Goal: Obtain resource: Obtain resource

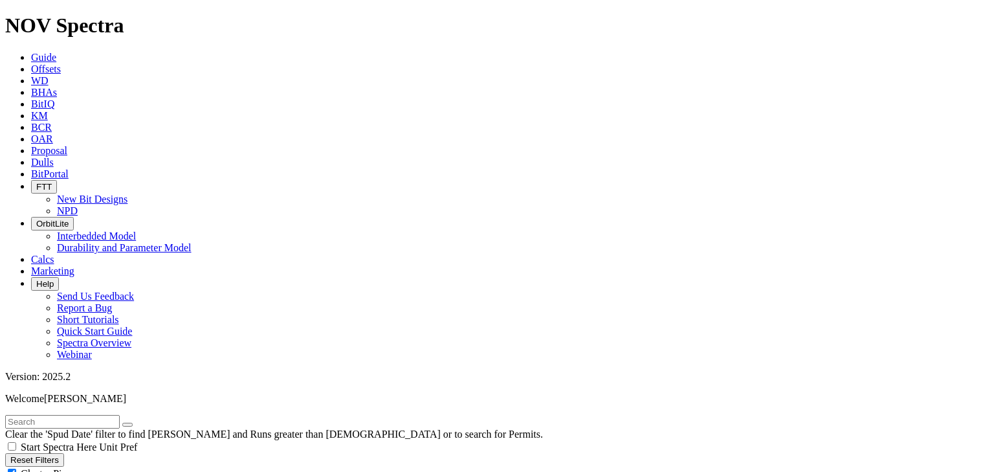
scroll to position [2819, 0]
type input "22"
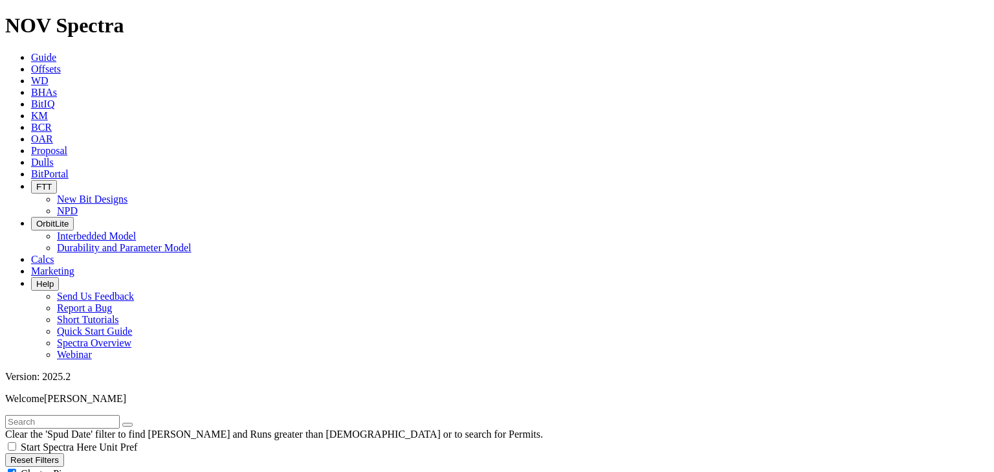
select select
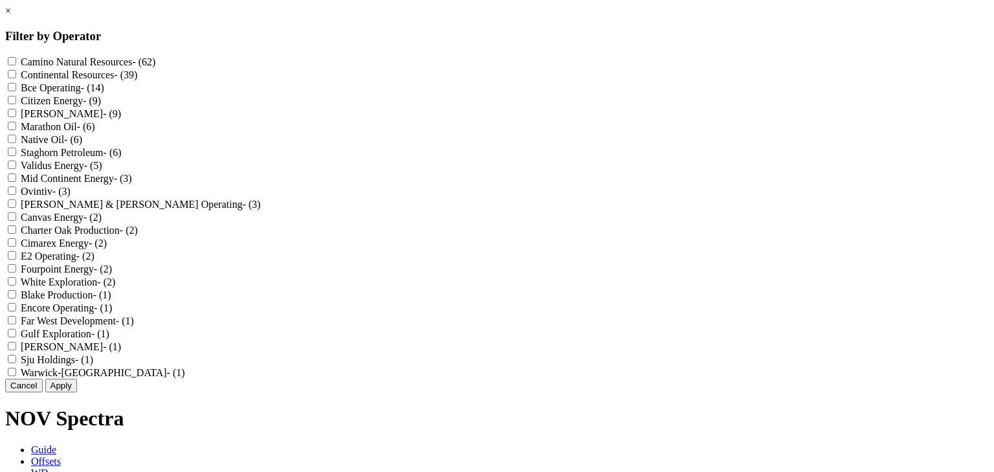
scroll to position [80, 0]
click at [16, 135] on Oil "Native Oil - (6)" at bounding box center [12, 139] width 8 height 8
checkbox Oil "true"
click at [16, 70] on Resources "Continental Resources - (39)" at bounding box center [12, 74] width 8 height 8
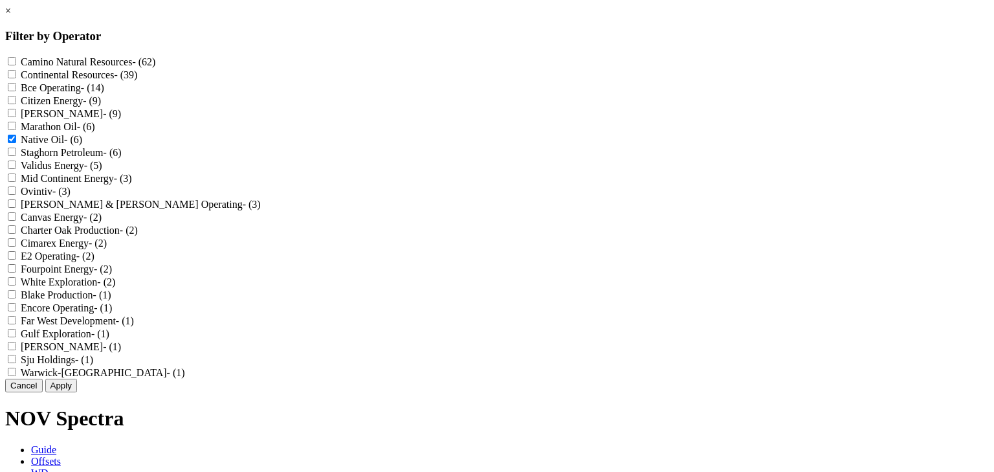
checkbox Resources "true"
click at [77, 392] on button "Apply" at bounding box center [61, 386] width 32 height 14
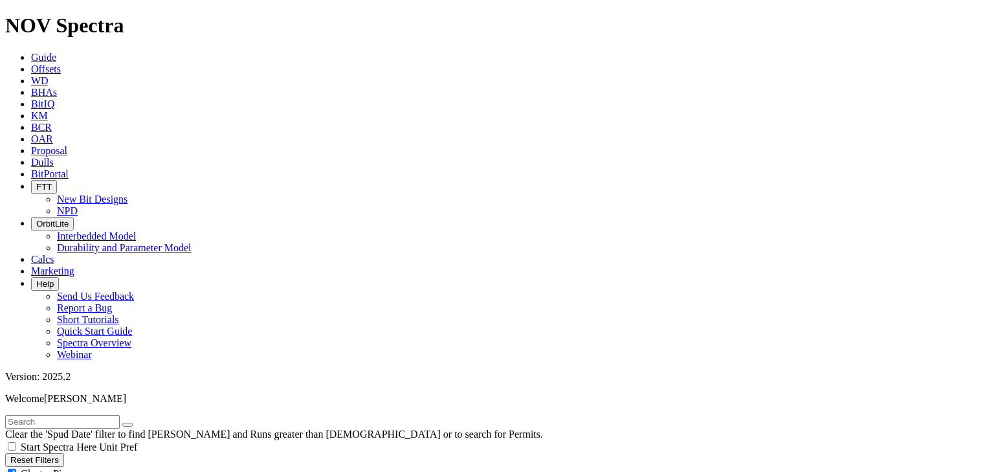
scroll to position [20626, 0]
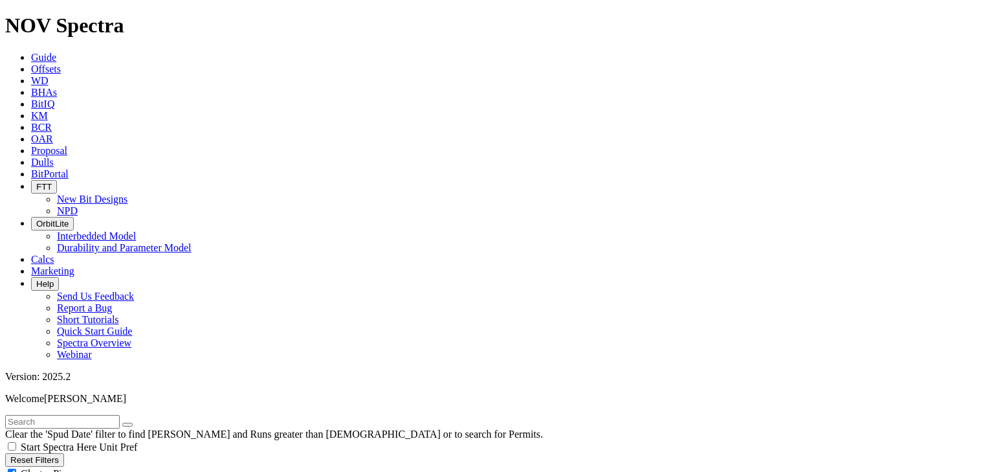
type input "2"
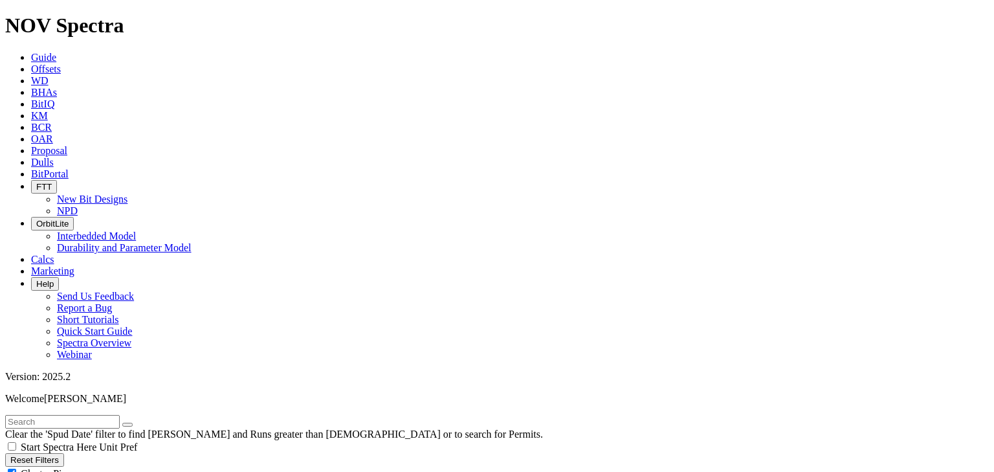
scroll to position [6035, 0]
type input "14"
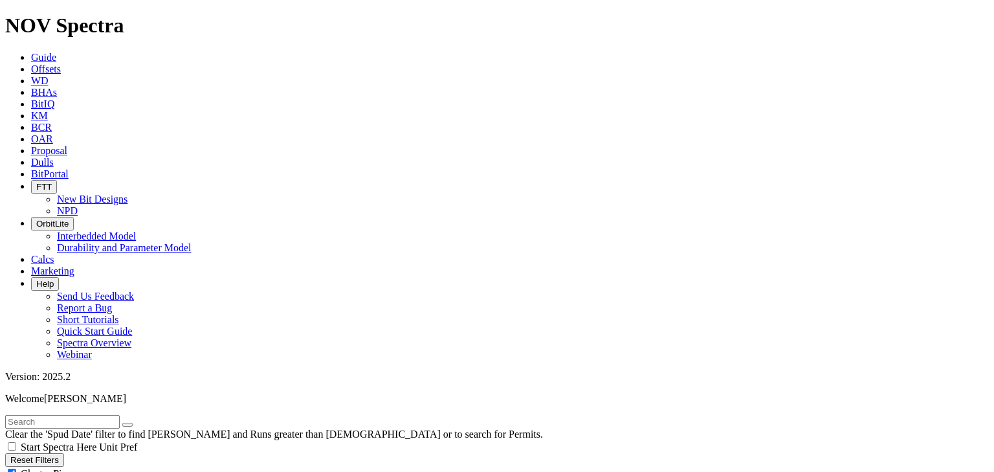
scroll to position [15095, 0]
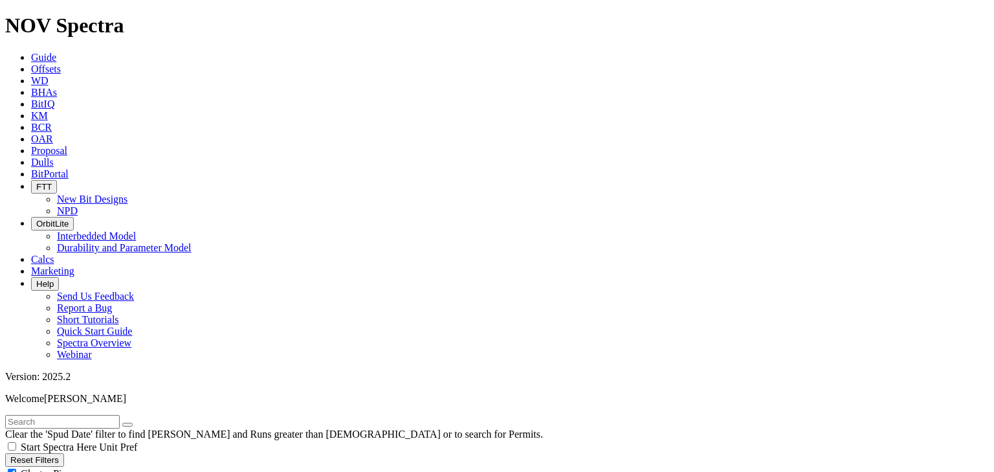
scroll to position [615, 0]
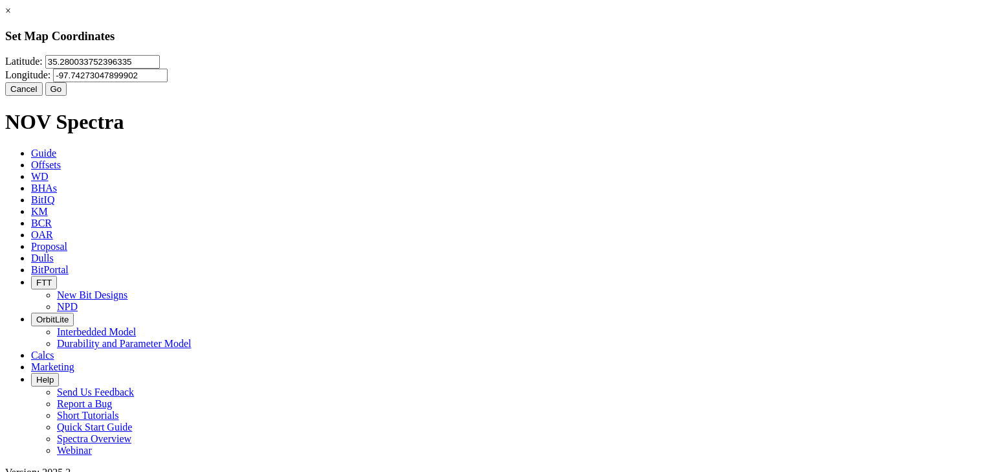
drag, startPoint x: 423, startPoint y: 83, endPoint x: 334, endPoint y: 91, distance: 89.1
click at [160, 69] on input "35.280033752396335" at bounding box center [102, 62] width 115 height 14
type input "35.291489"
drag, startPoint x: 609, startPoint y: 88, endPoint x: 530, endPoint y: 83, distance: 79.8
click at [168, 82] on input "-97.74273047899902" at bounding box center [110, 76] width 115 height 14
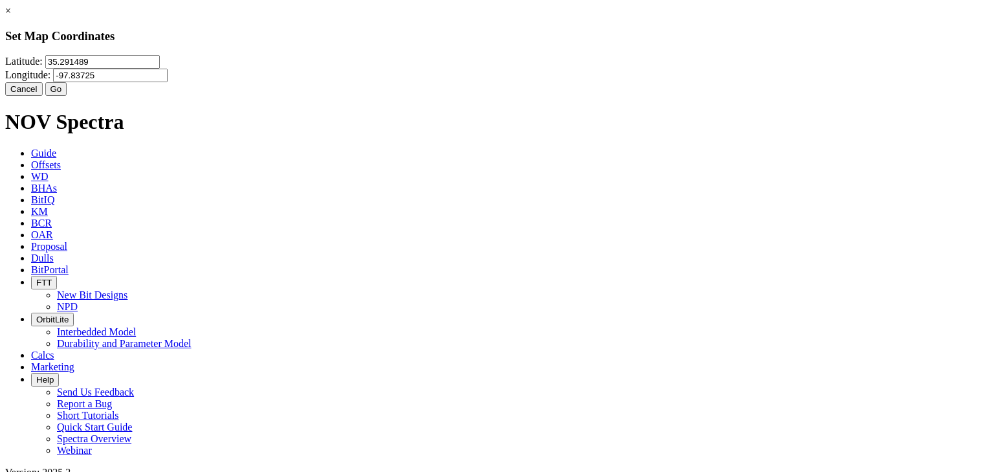
type input "-97.83725"
click at [67, 96] on button "Go" at bounding box center [56, 89] width 22 height 14
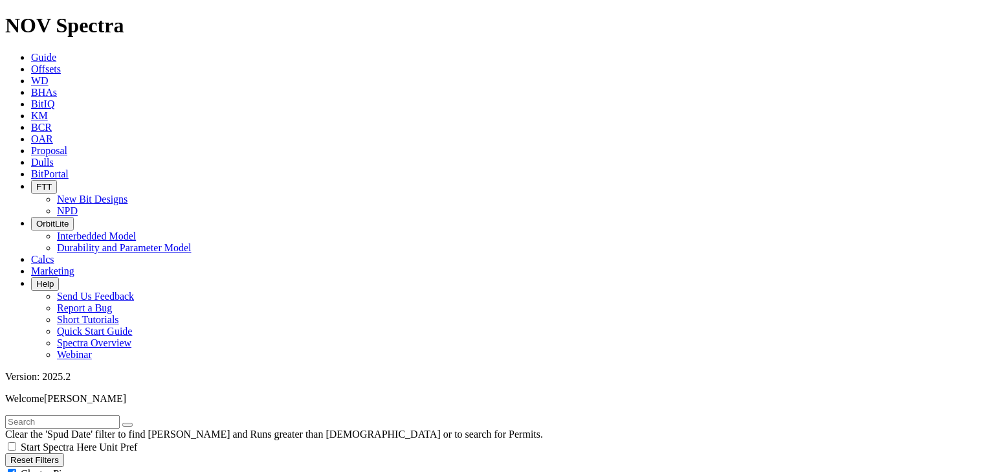
type input "15"
